Goal: Task Accomplishment & Management: Manage account settings

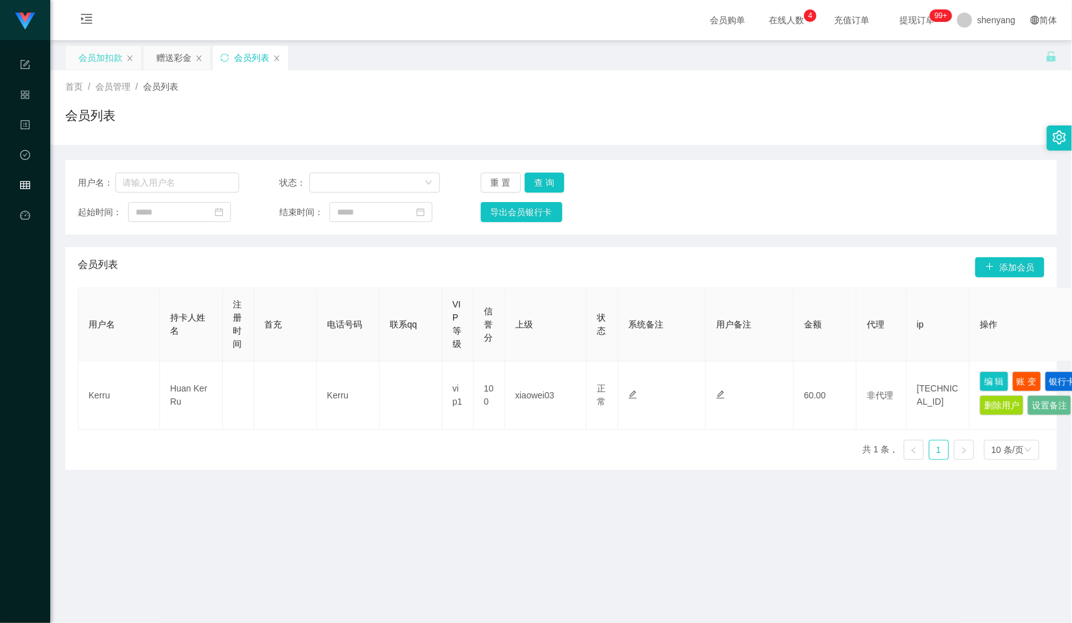
drag, startPoint x: 93, startPoint y: 53, endPoint x: 104, endPoint y: 57, distance: 11.5
click at [93, 53] on div "会员加扣款" at bounding box center [100, 58] width 44 height 24
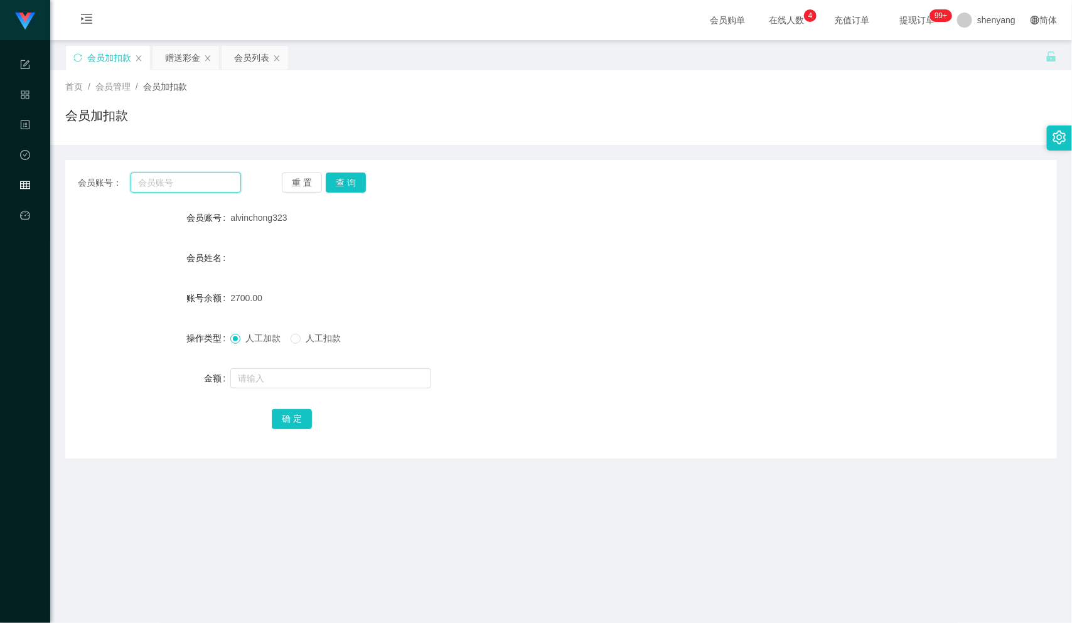
click at [181, 186] on input "text" at bounding box center [186, 183] width 110 height 20
paste input "qq123"
type input "qq123"
click at [354, 183] on button "查 询" at bounding box center [346, 183] width 40 height 20
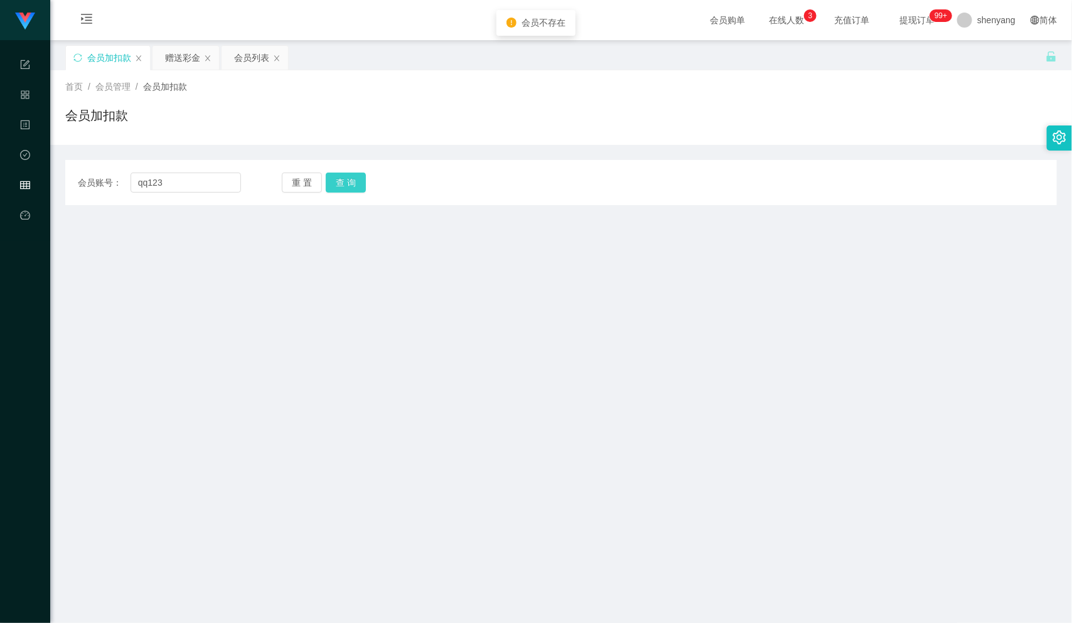
click at [348, 179] on button "查 询" at bounding box center [346, 183] width 40 height 20
drag, startPoint x: 187, startPoint y: 186, endPoint x: 128, endPoint y: 191, distance: 59.1
click at [128, 191] on div "会员账号： qq123" at bounding box center [159, 183] width 163 height 20
click at [168, 189] on input "text" at bounding box center [186, 183] width 110 height 20
paste input "qq123"
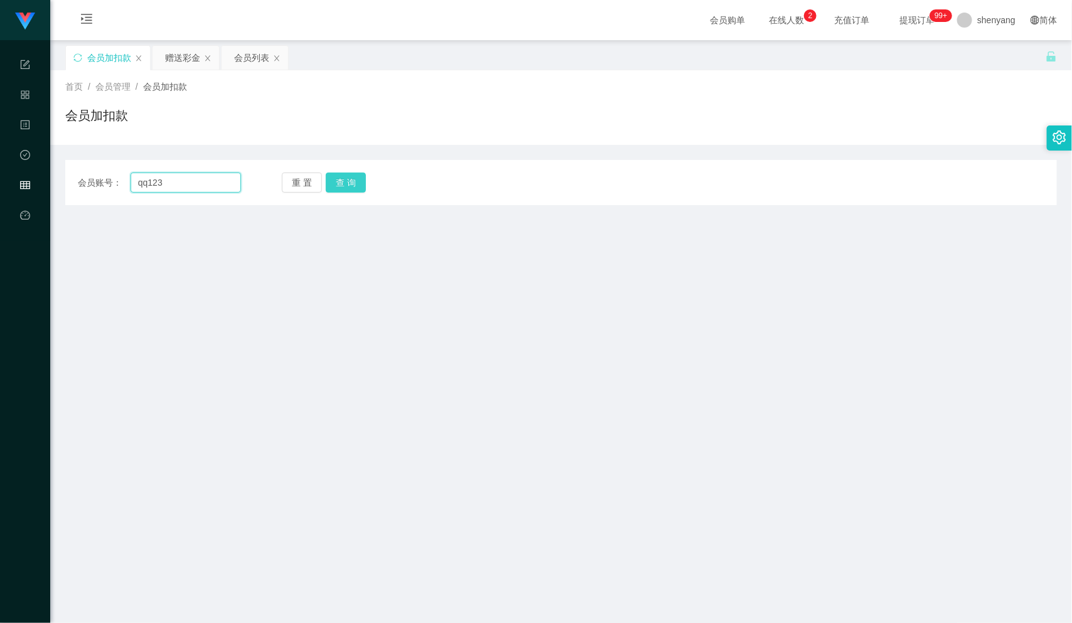
type input "qq123"
click at [356, 179] on button "查 询" at bounding box center [346, 183] width 40 height 20
click at [354, 188] on button "查 询" at bounding box center [346, 183] width 40 height 20
click at [257, 319] on main "关闭左侧 关闭右侧 关闭其它 刷新页面 会员加扣款 赠送彩金 会员列表 首页 / 会员管理 / 会员加扣款 / 会员加扣款 会员账号： qq123 重 置 查…" at bounding box center [561, 397] width 1022 height 714
click at [356, 183] on button "查 询" at bounding box center [346, 183] width 40 height 20
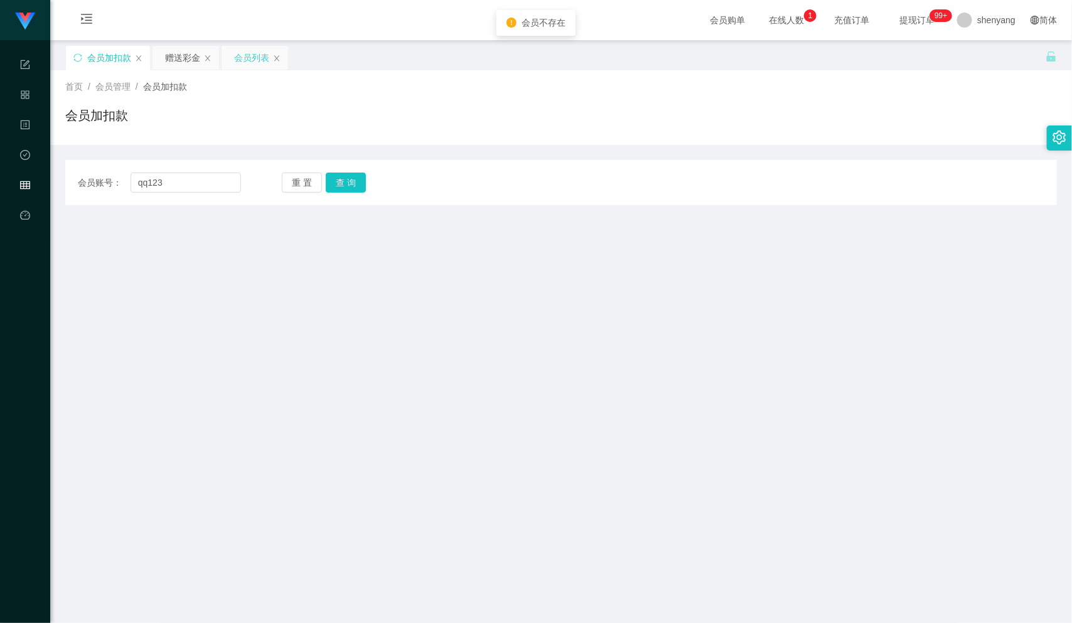
click at [251, 55] on div "会员列表" at bounding box center [251, 58] width 35 height 24
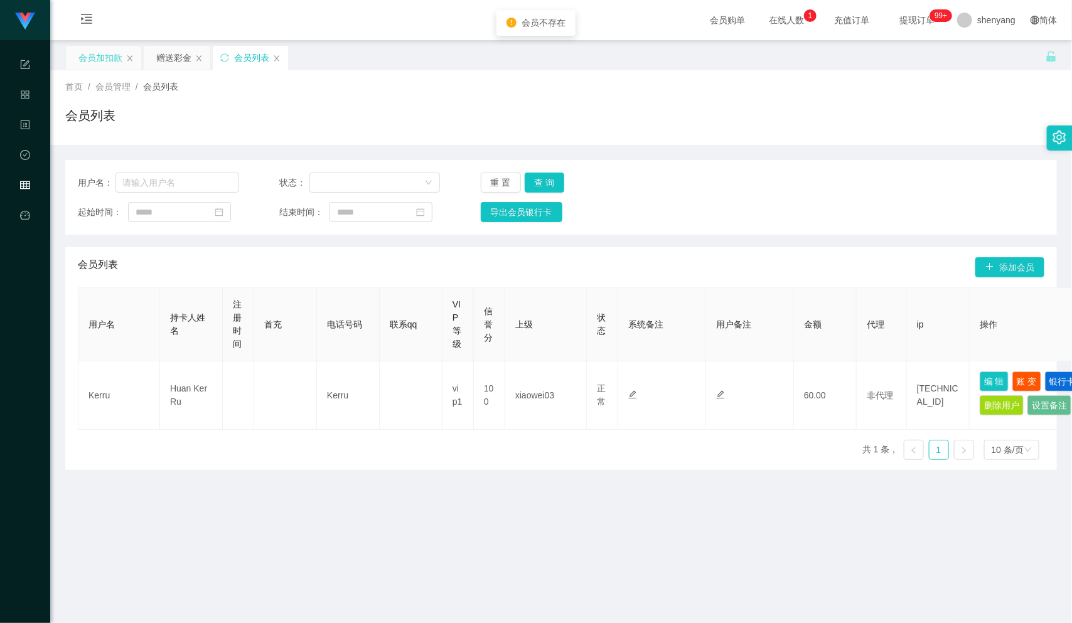
click at [111, 55] on div "会员加扣款" at bounding box center [100, 58] width 44 height 24
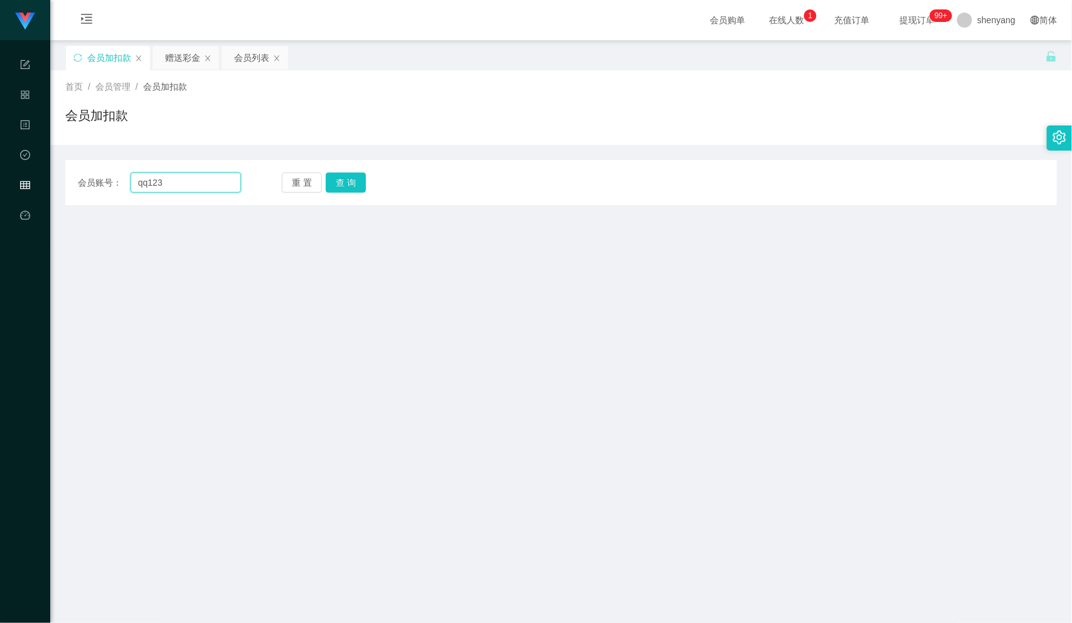
click at [188, 178] on input "qq123" at bounding box center [186, 183] width 110 height 20
click at [211, 314] on main "关闭左侧 关闭右侧 关闭其它 刷新页面 会员加扣款 赠送彩金 会员列表 首页 / 会员管理 / 会员加扣款 / 会员加扣款 会员账号： qq123 重 置 查…" at bounding box center [561, 397] width 1022 height 714
drag, startPoint x: 211, startPoint y: 314, endPoint x: 192, endPoint y: 345, distance: 36.4
click at [192, 334] on main "关闭左侧 关闭右侧 关闭其它 刷新页面 会员加扣款 赠送彩金 会员列表 首页 / 会员管理 / 会员加扣款 / 会员加扣款 会员账号： qq123 重 置 查…" at bounding box center [561, 397] width 1022 height 714
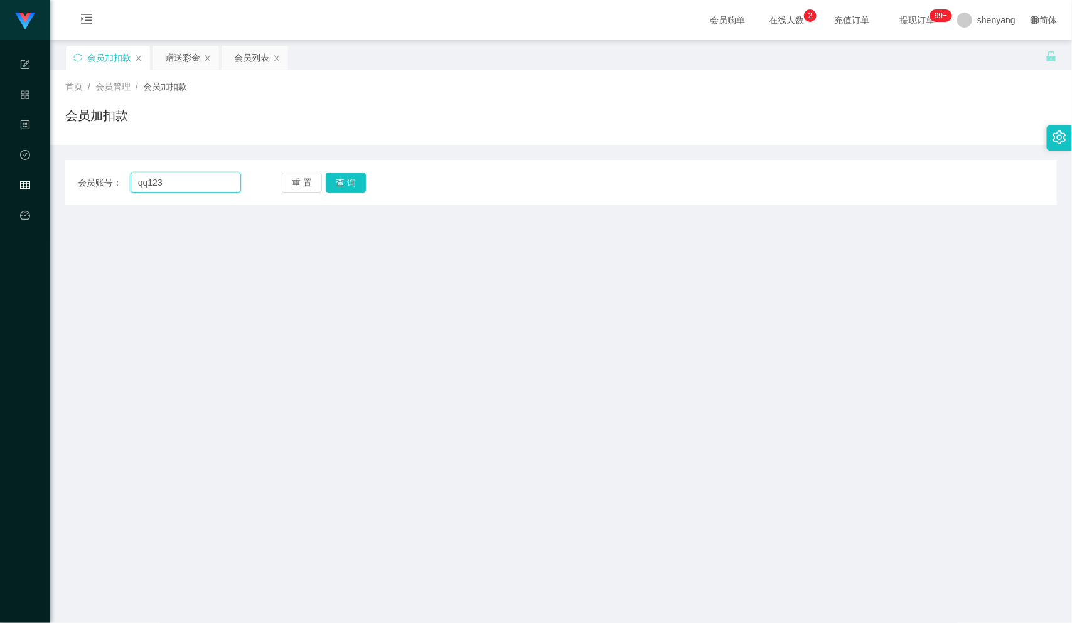
click at [192, 179] on input "qq123" at bounding box center [186, 183] width 110 height 20
type input "q"
click at [207, 181] on input "text" at bounding box center [186, 183] width 110 height 20
paste input "qq123"
click at [349, 183] on button "查 询" at bounding box center [346, 183] width 40 height 20
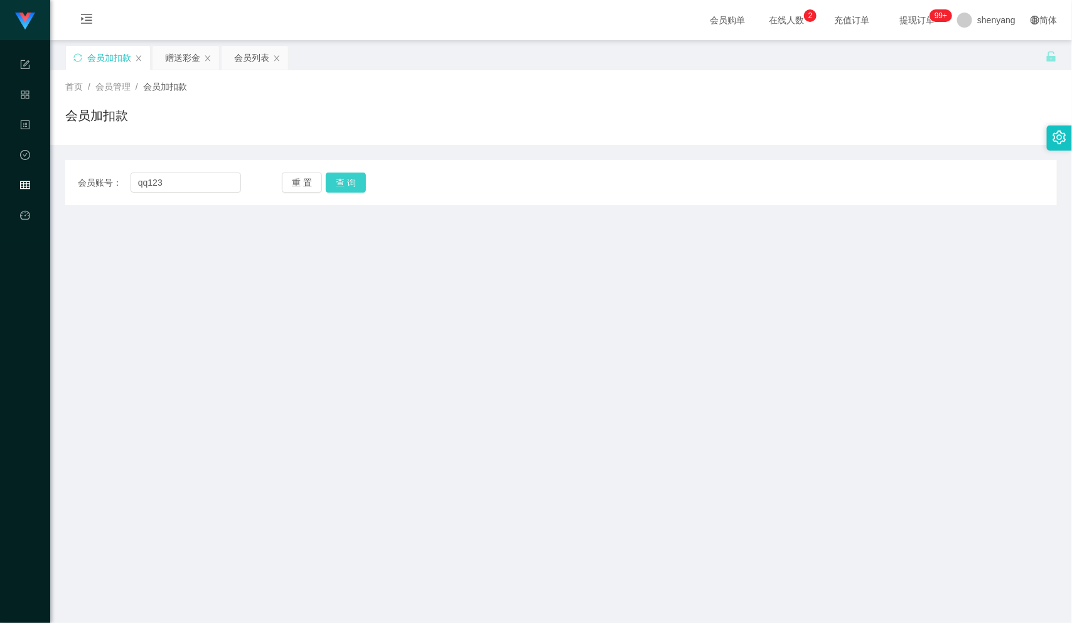
click at [347, 175] on button "查 询" at bounding box center [346, 183] width 40 height 20
click at [141, 186] on input "qq123" at bounding box center [186, 183] width 110 height 20
type input "qq123"
click at [358, 187] on button "查 询" at bounding box center [346, 183] width 40 height 20
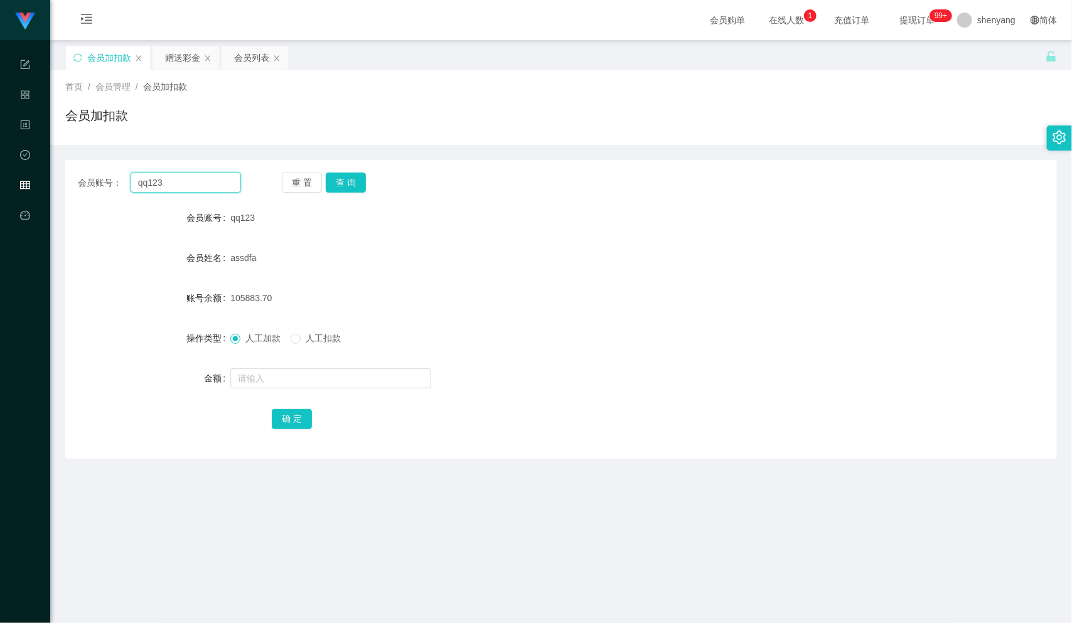
drag, startPoint x: 194, startPoint y: 183, endPoint x: 136, endPoint y: 178, distance: 58.6
click at [136, 178] on input "qq123" at bounding box center [186, 183] width 110 height 20
click at [256, 57] on div "会员列表" at bounding box center [251, 58] width 35 height 24
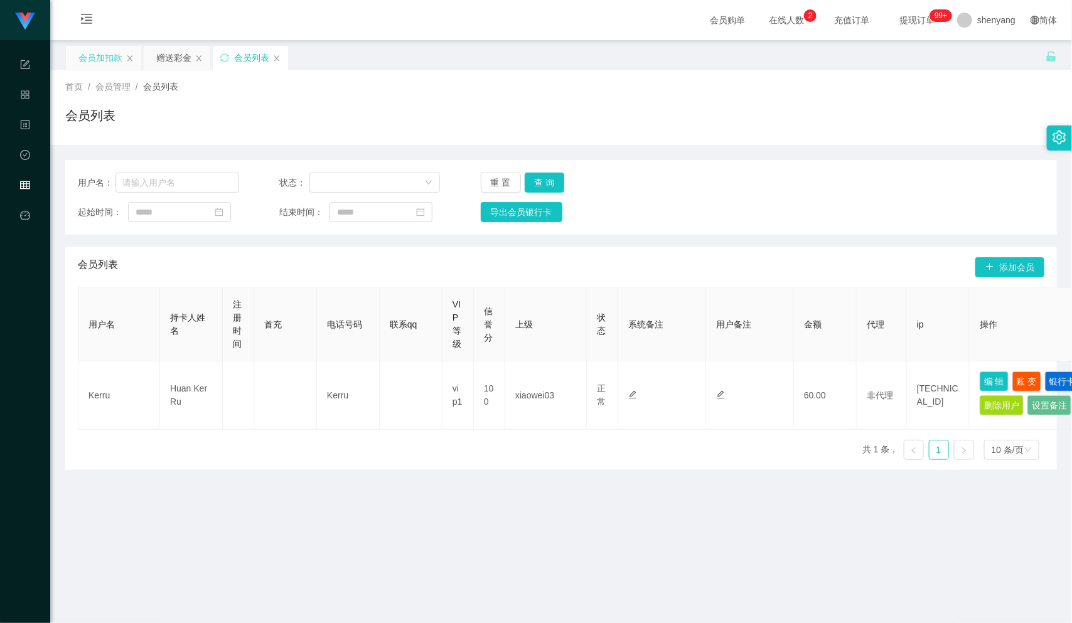
click at [97, 66] on div "会员加扣款" at bounding box center [100, 58] width 44 height 24
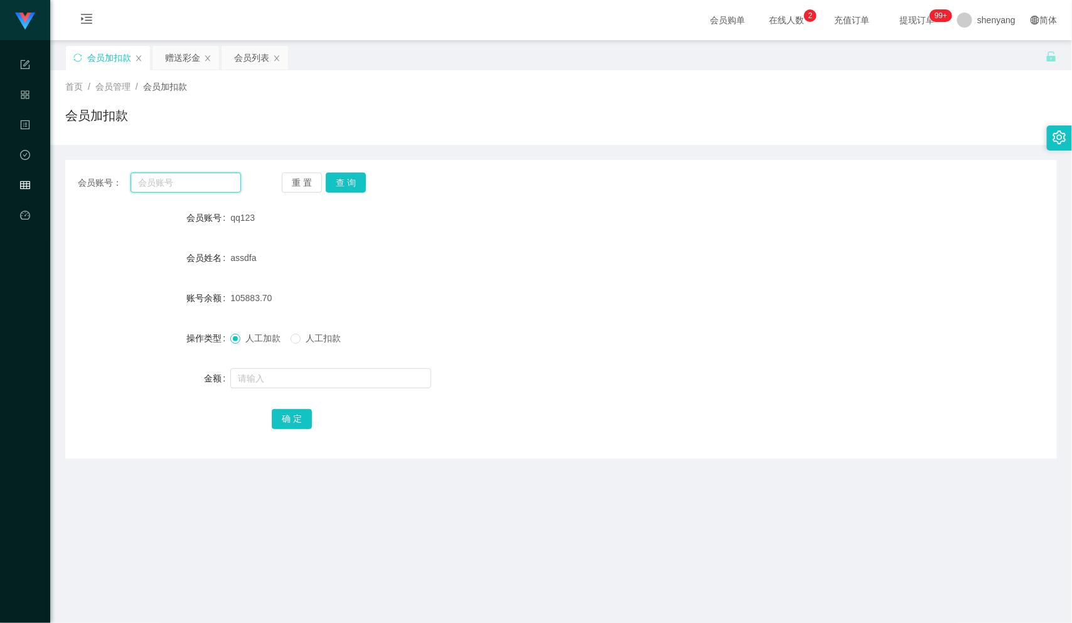
click at [179, 183] on input "text" at bounding box center [186, 183] width 110 height 20
paste input "qq123"
type input "qq123"
click at [345, 175] on button "查 询" at bounding box center [346, 183] width 40 height 20
click at [286, 377] on input "text" at bounding box center [330, 378] width 201 height 20
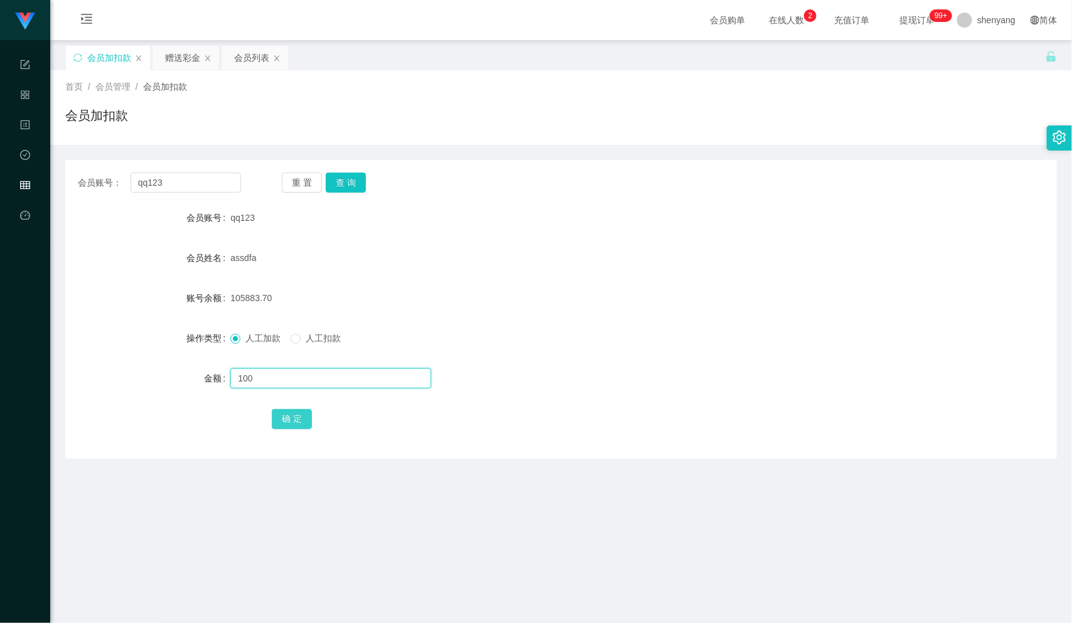
type input "100"
click at [282, 415] on button "确 定" at bounding box center [292, 419] width 40 height 20
click at [251, 55] on div "会员列表" at bounding box center [251, 58] width 35 height 24
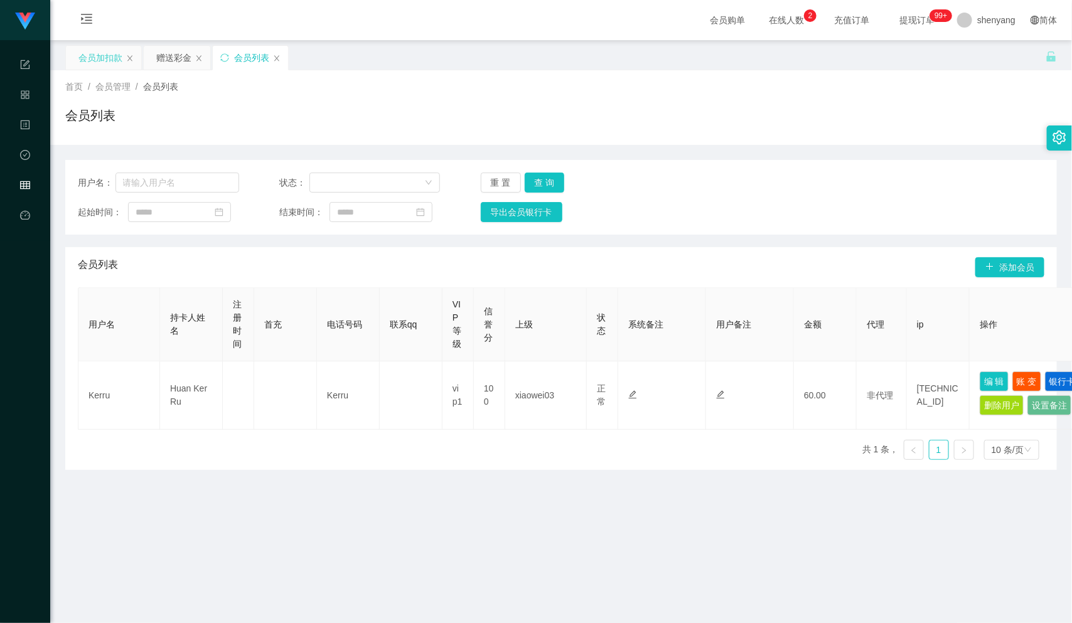
click at [96, 53] on div "会员加扣款" at bounding box center [100, 58] width 44 height 24
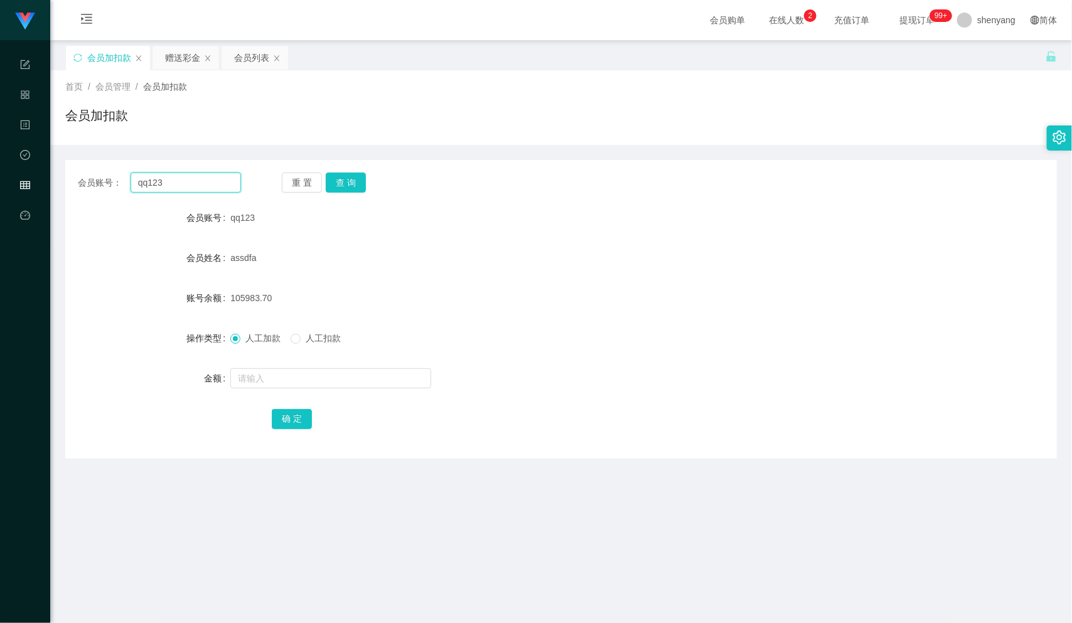
drag, startPoint x: 175, startPoint y: 183, endPoint x: 125, endPoint y: 179, distance: 50.3
click at [125, 179] on div "会员账号： qq123" at bounding box center [159, 183] width 163 height 20
paste input "qq123"
type input "qq123"
click at [343, 179] on button "查 询" at bounding box center [346, 183] width 40 height 20
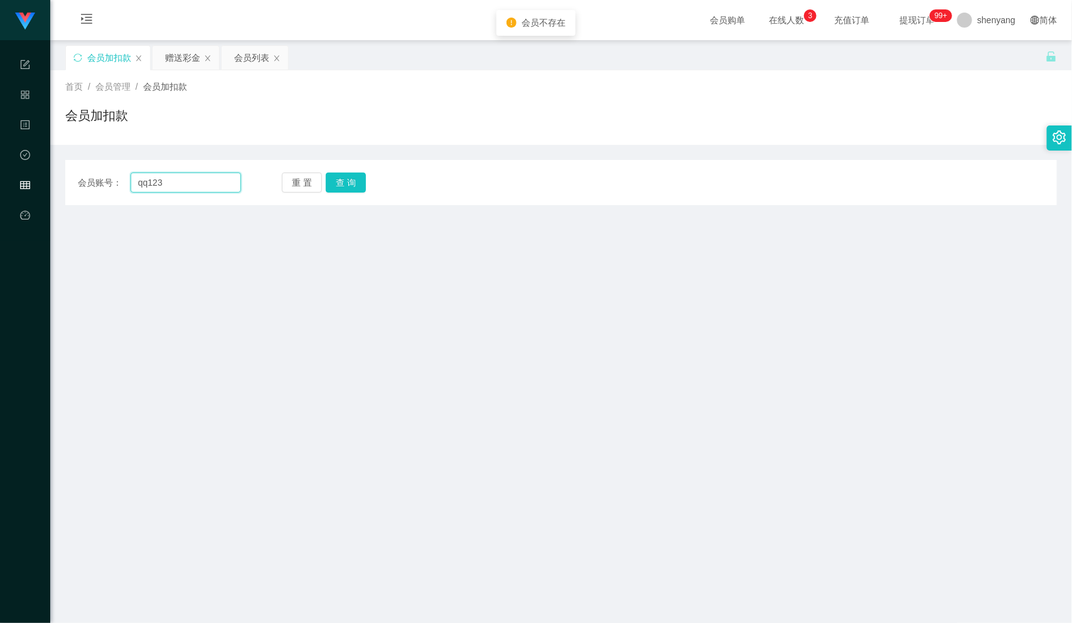
click at [136, 183] on input "qq123" at bounding box center [186, 183] width 110 height 20
click at [353, 184] on button "查 询" at bounding box center [346, 183] width 40 height 20
click at [124, 191] on div "会员账号： qq123" at bounding box center [159, 183] width 163 height 20
click at [154, 176] on input "text" at bounding box center [186, 183] width 110 height 20
paste input "qq123"
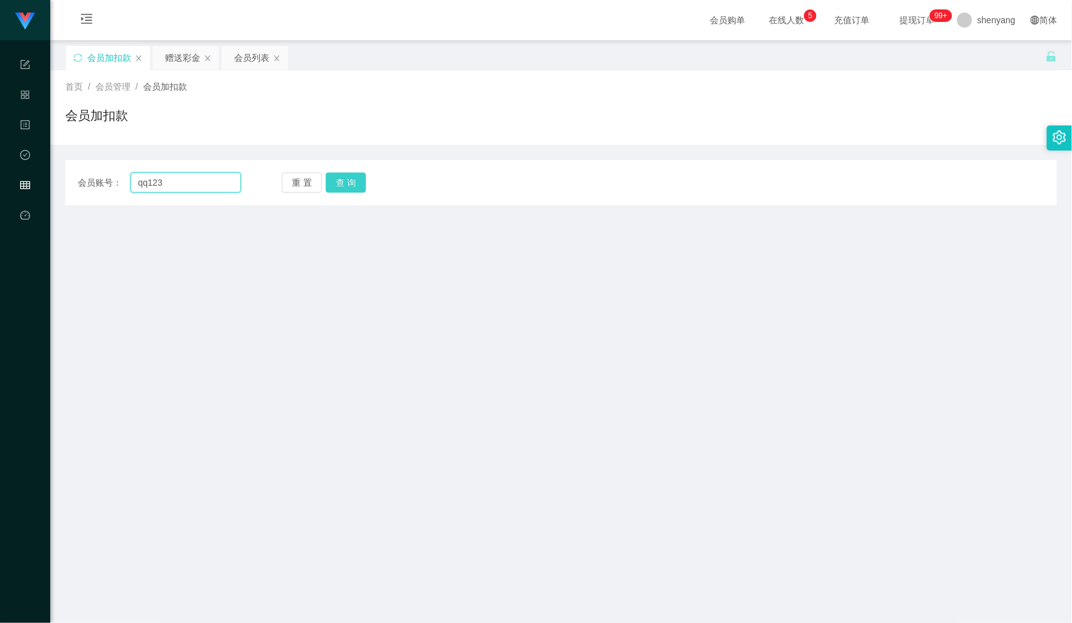
type input "qq123"
click at [335, 184] on button "查 询" at bounding box center [346, 183] width 40 height 20
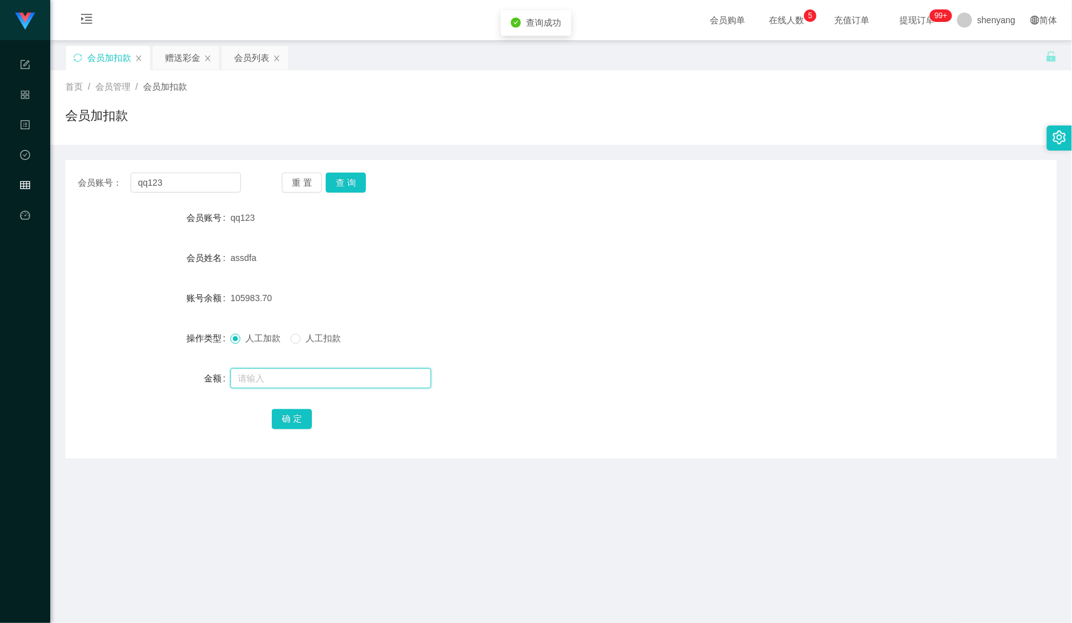
click at [286, 383] on input "text" at bounding box center [330, 378] width 201 height 20
type input "100"
click at [284, 420] on button "确 定" at bounding box center [292, 419] width 40 height 20
click at [253, 57] on div "会员列表" at bounding box center [251, 58] width 35 height 24
